Goal: Task Accomplishment & Management: Manage account settings

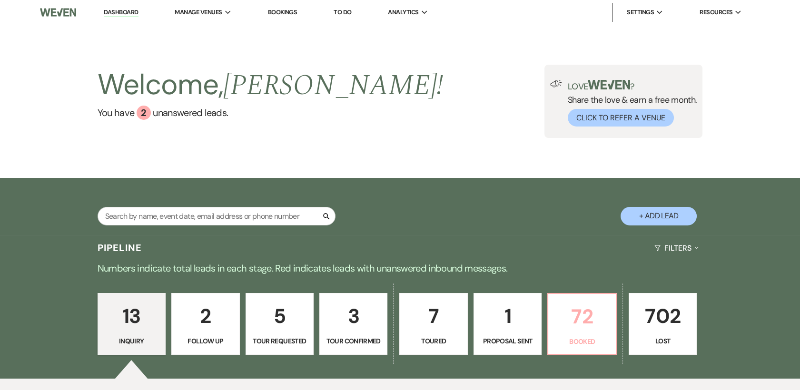
click at [583, 322] on p "72" at bounding box center [582, 317] width 56 height 32
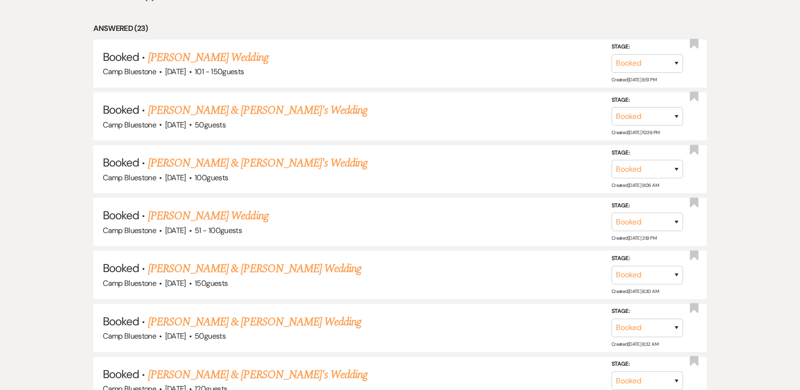
scroll to position [582, 0]
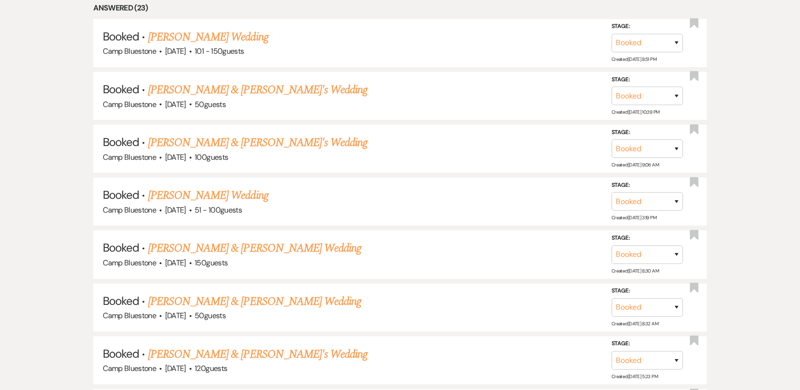
click at [239, 249] on link "[PERSON_NAME] & [PERSON_NAME] Wedding" at bounding box center [254, 248] width 213 height 17
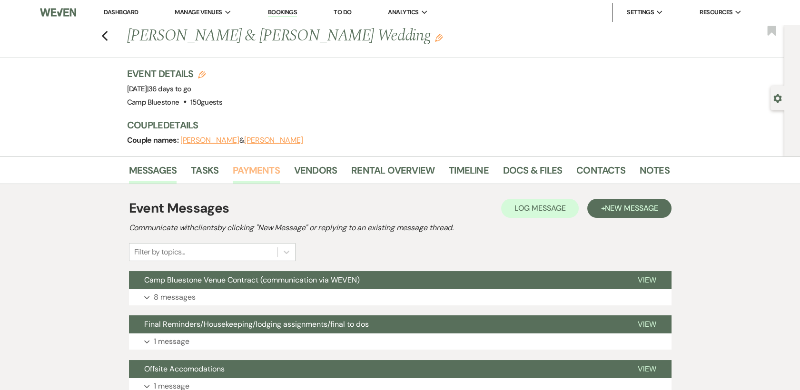
click at [258, 166] on link "Payments" at bounding box center [256, 173] width 47 height 21
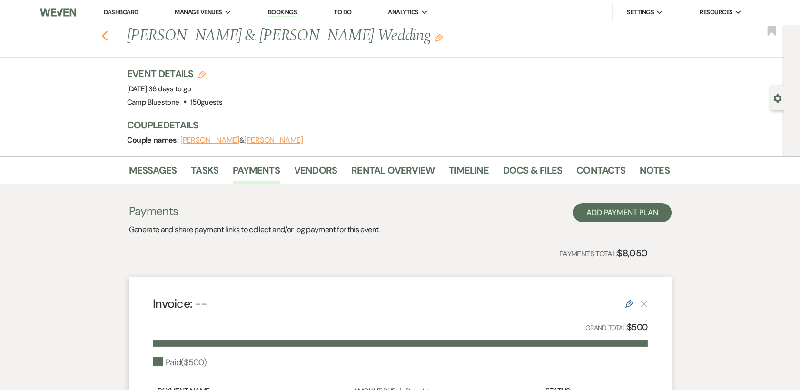
click at [108, 32] on icon "Previous" at bounding box center [104, 35] width 7 height 11
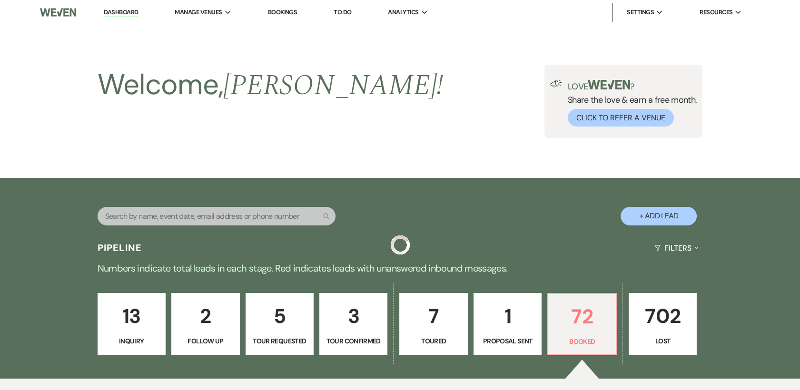
scroll to position [582, 0]
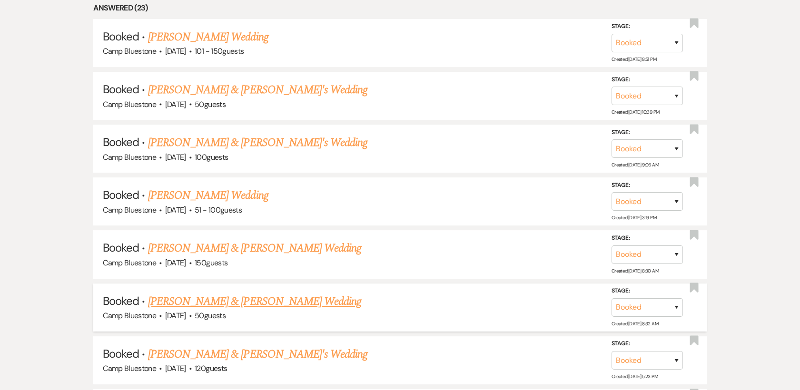
click at [227, 297] on link "[PERSON_NAME] & [PERSON_NAME] Wedding" at bounding box center [254, 301] width 213 height 17
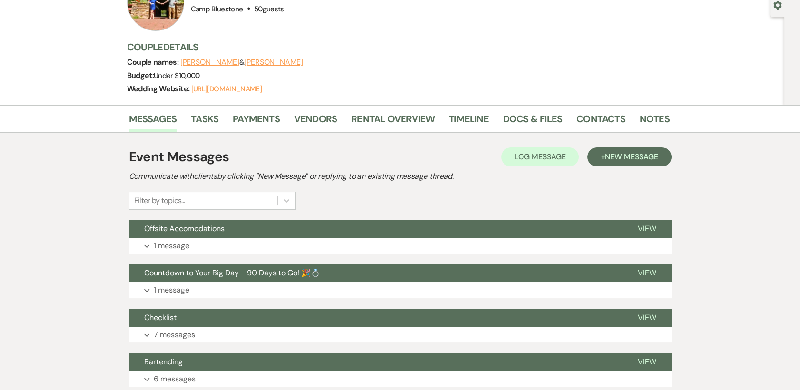
scroll to position [100, 0]
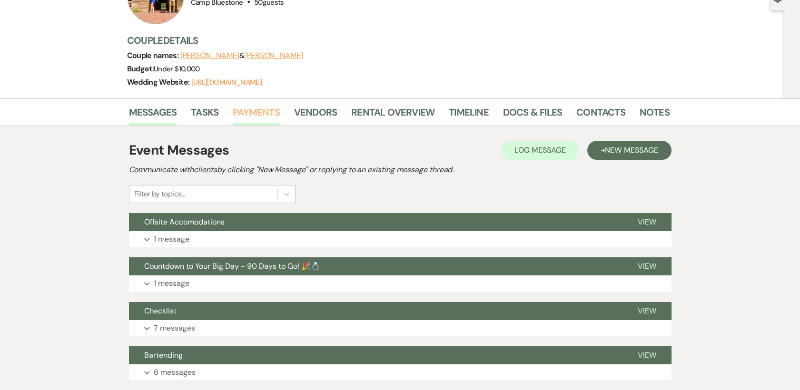
click at [258, 112] on link "Payments" at bounding box center [256, 115] width 47 height 21
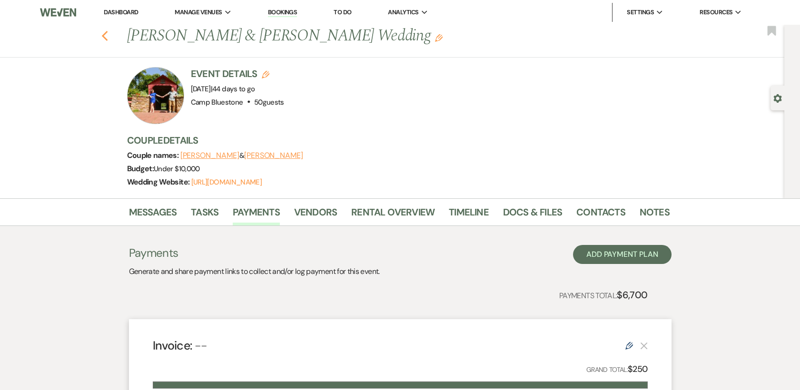
click at [109, 38] on icon "Previous" at bounding box center [104, 35] width 7 height 11
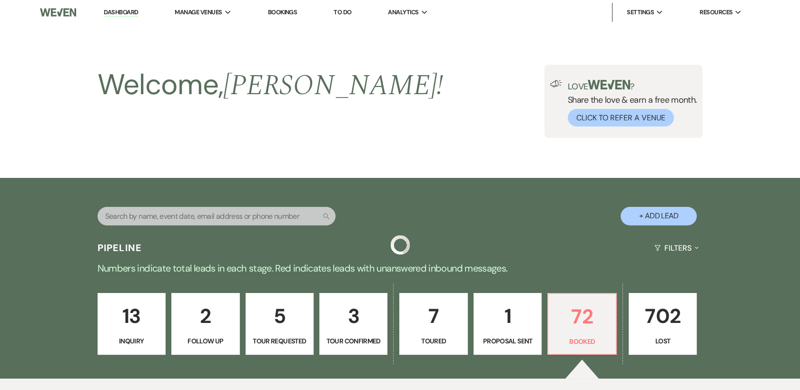
scroll to position [582, 0]
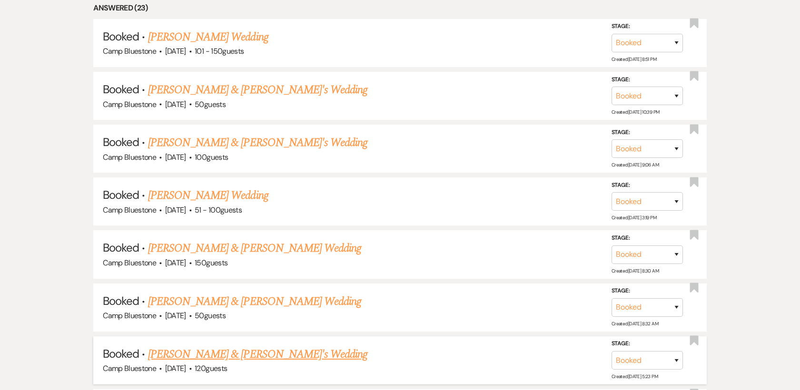
click at [209, 357] on link "[PERSON_NAME] & [PERSON_NAME]'s Wedding" at bounding box center [258, 354] width 220 height 17
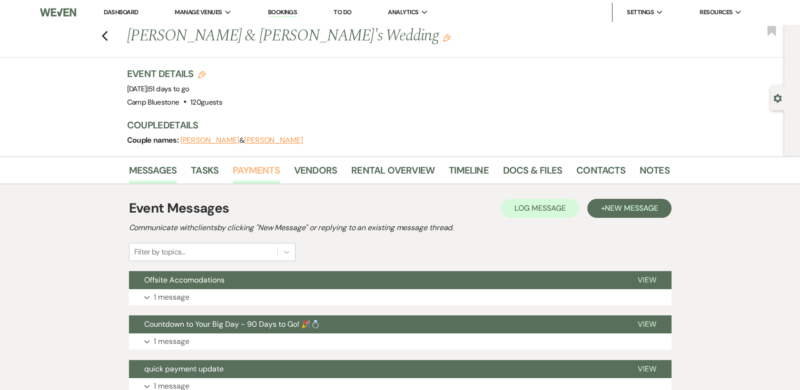
click at [252, 170] on link "Payments" at bounding box center [256, 173] width 47 height 21
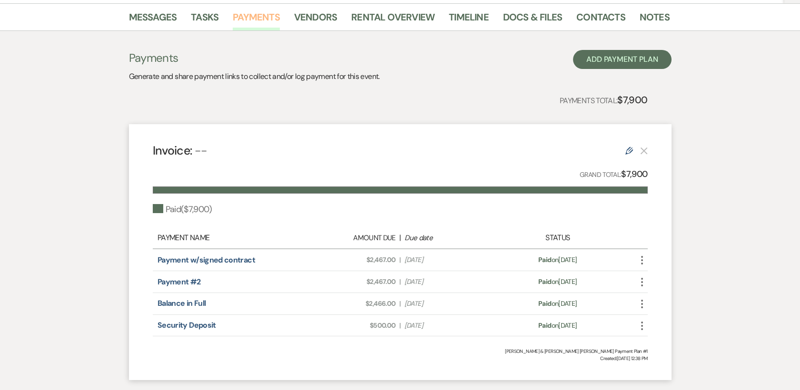
scroll to position [142, 0]
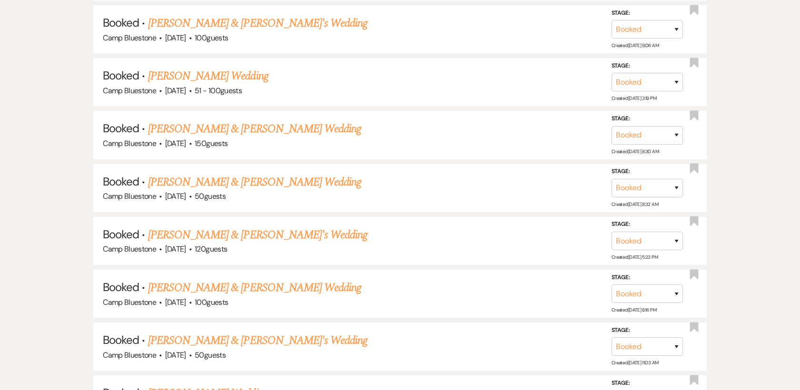
scroll to position [750, 0]
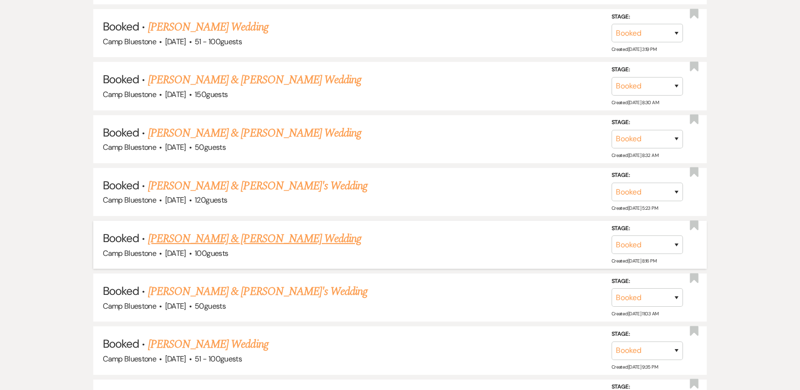
click at [212, 236] on link "[PERSON_NAME] & [PERSON_NAME] Wedding" at bounding box center [254, 238] width 213 height 17
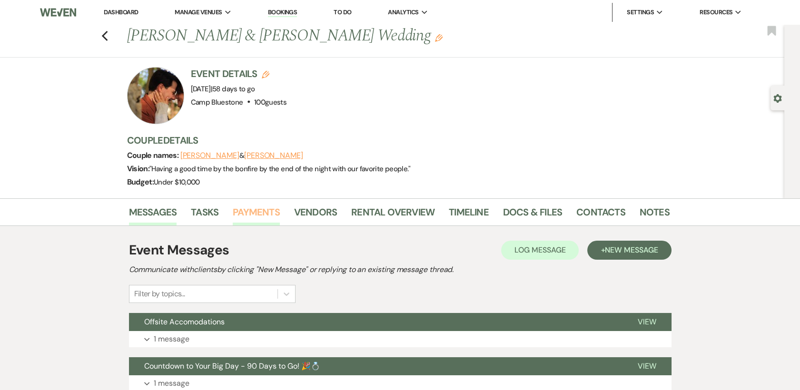
click at [263, 217] on link "Payments" at bounding box center [256, 215] width 47 height 21
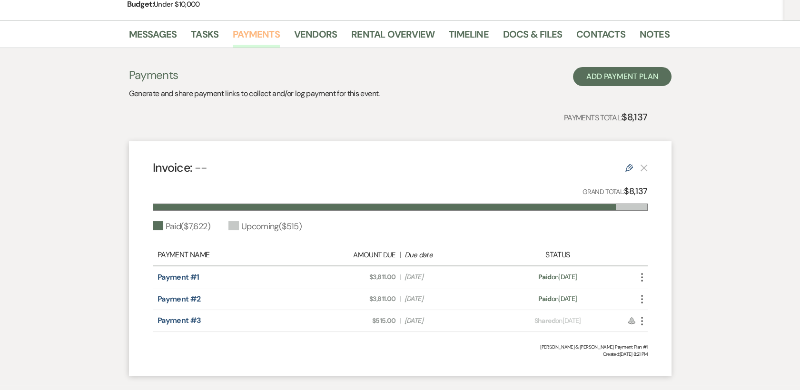
scroll to position [216, 0]
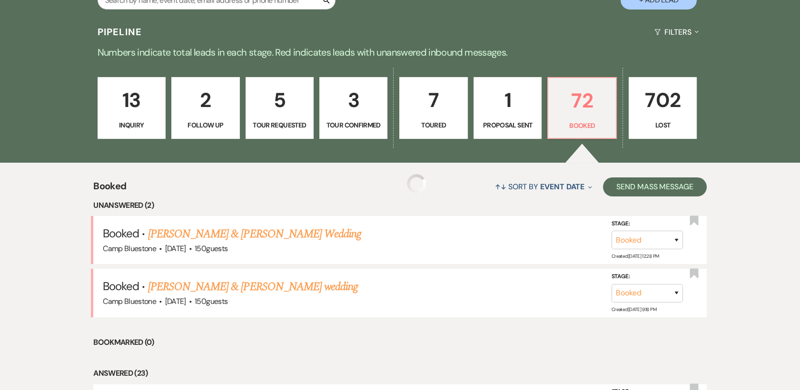
scroll to position [750, 0]
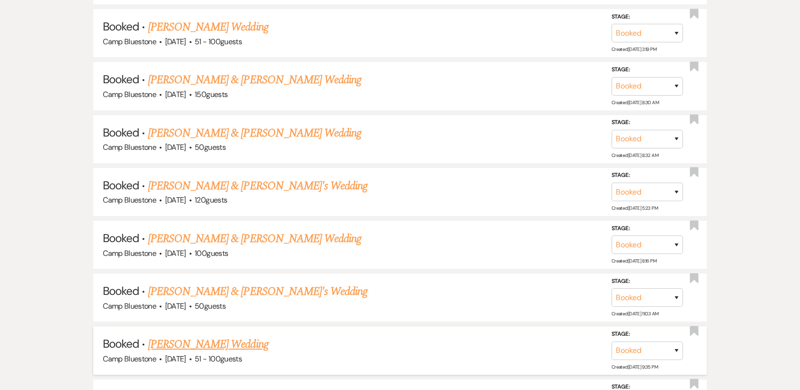
click at [207, 342] on link "[PERSON_NAME] Wedding" at bounding box center [208, 344] width 120 height 17
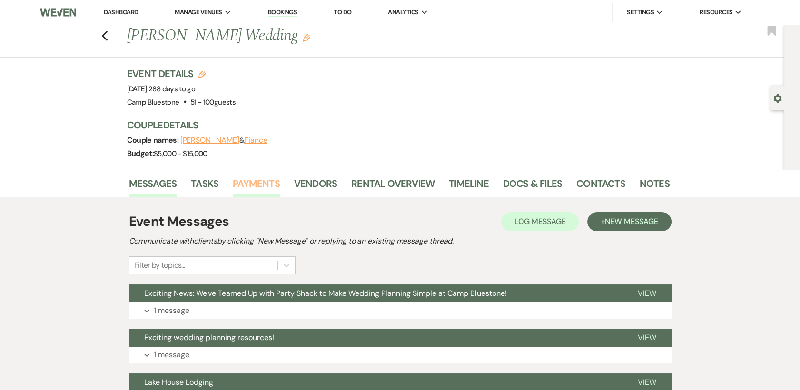
click at [259, 180] on link "Payments" at bounding box center [256, 186] width 47 height 21
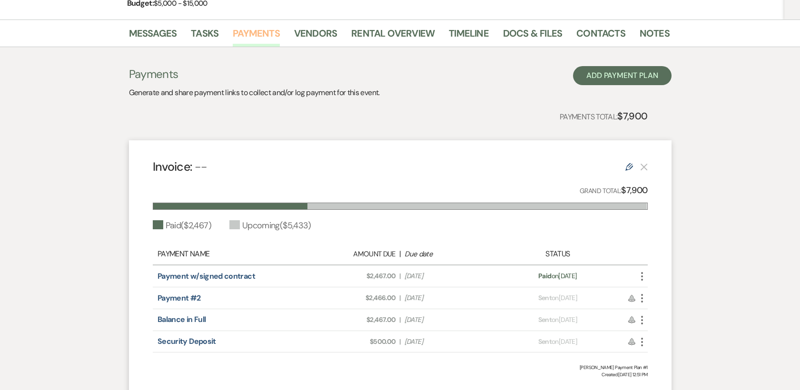
scroll to position [152, 0]
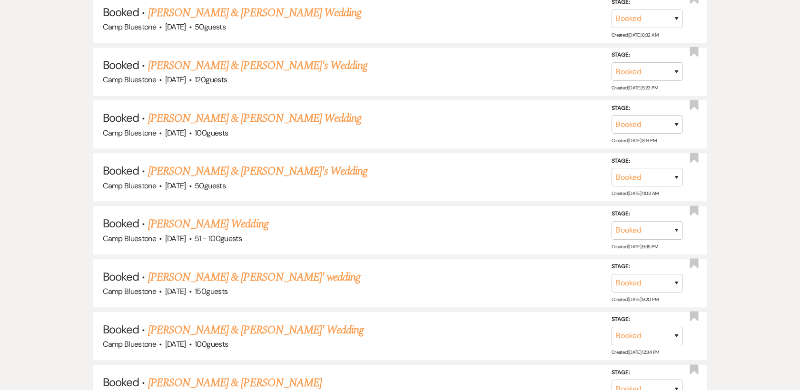
scroll to position [933, 0]
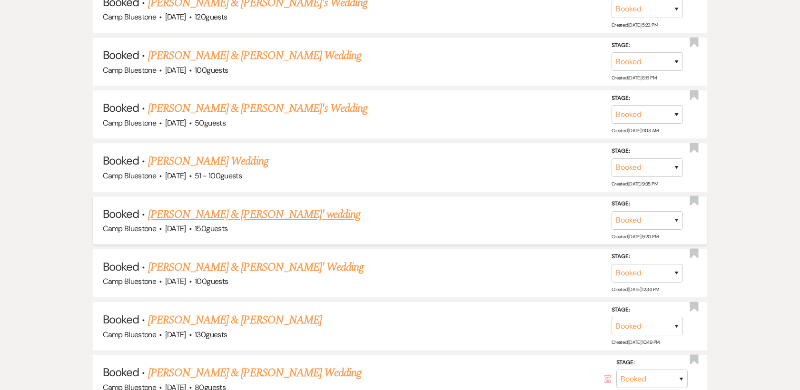
click at [219, 211] on link "[PERSON_NAME] & [PERSON_NAME]' wedding" at bounding box center [254, 214] width 213 height 17
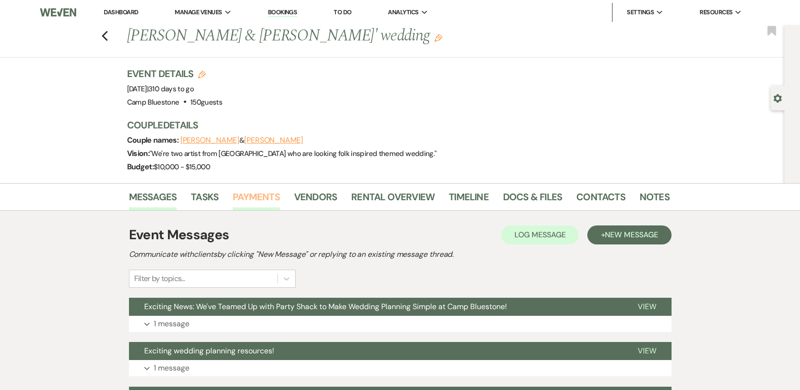
click at [258, 198] on link "Payments" at bounding box center [256, 199] width 47 height 21
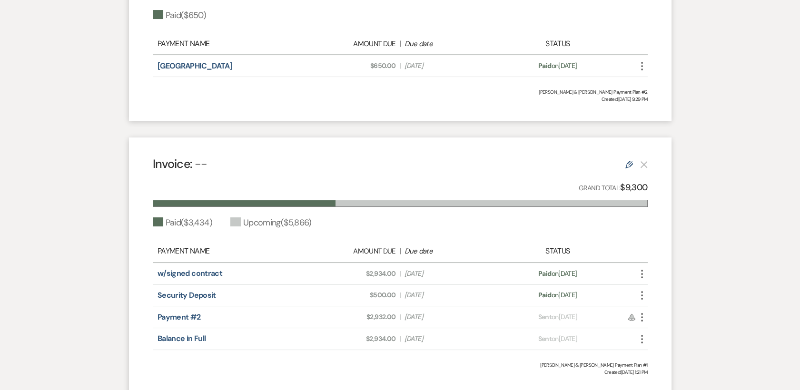
scroll to position [375, 0]
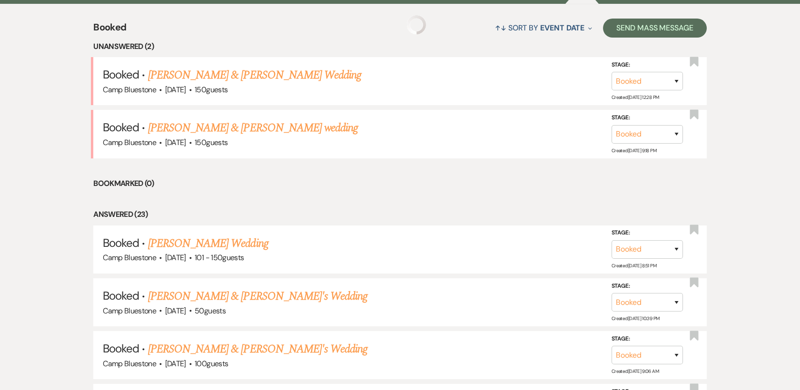
scroll to position [933, 0]
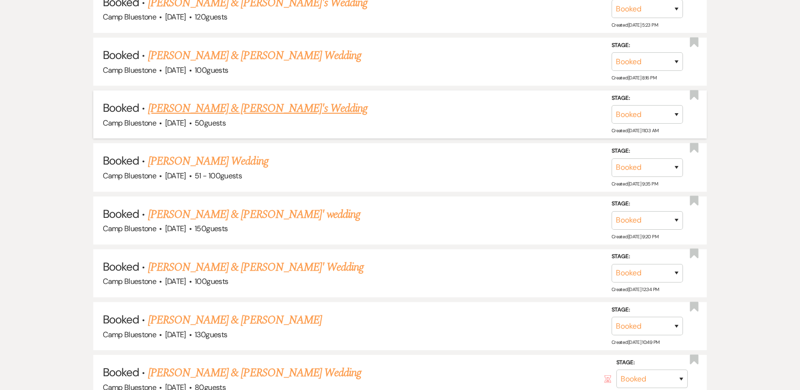
click at [238, 108] on link "[PERSON_NAME] & [PERSON_NAME]'s Wedding" at bounding box center [258, 108] width 220 height 17
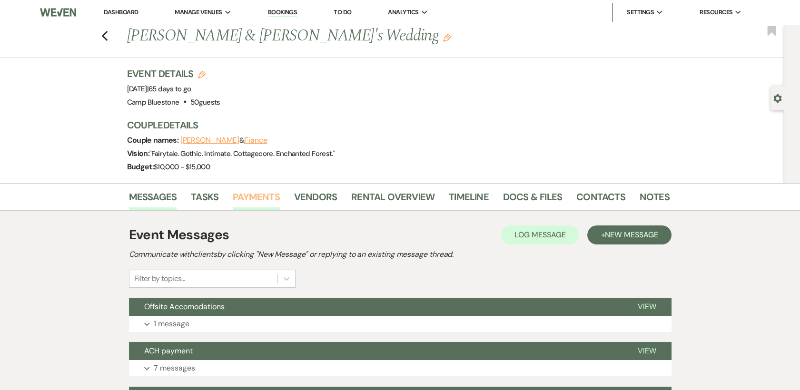
click at [264, 198] on link "Payments" at bounding box center [256, 199] width 47 height 21
